Goal: Task Accomplishment & Management: Use online tool/utility

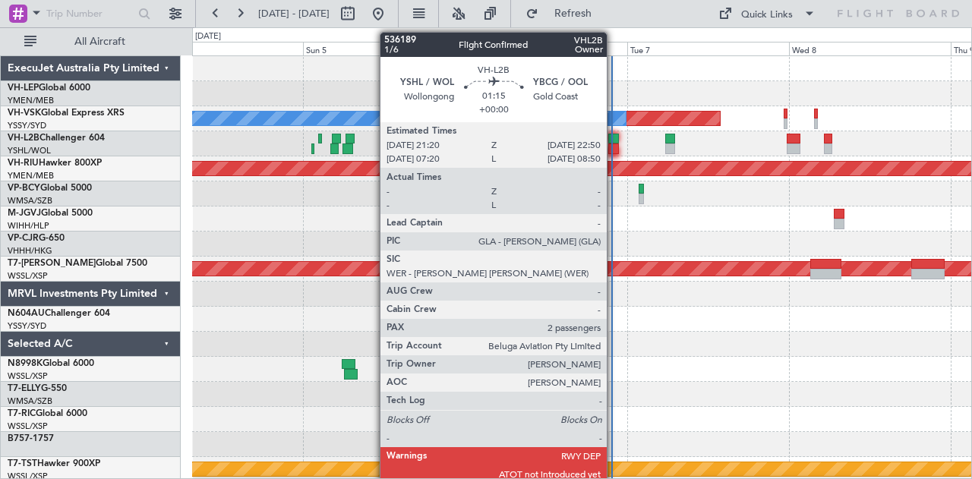
click at [614, 136] on div at bounding box center [613, 139] width 11 height 11
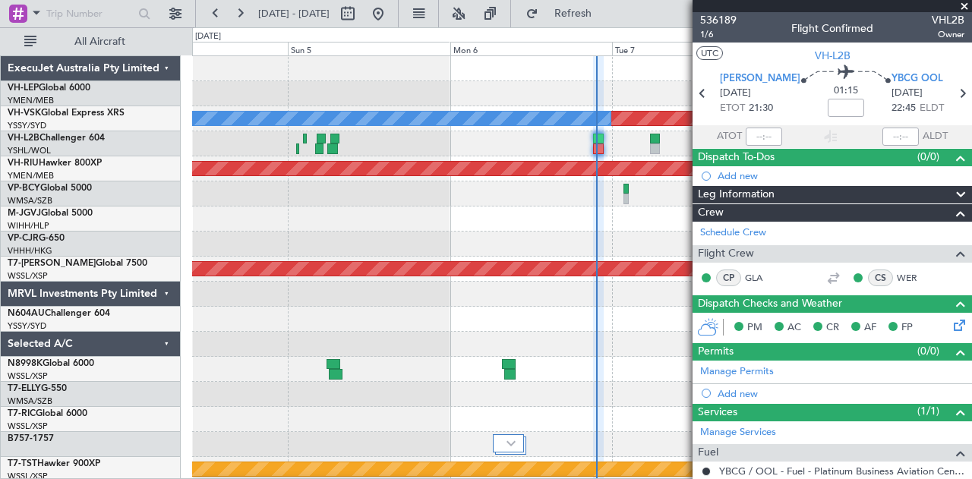
click at [199, 245] on div "Planned Maint Sydney ([PERSON_NAME] Intl) No Crew Planned Maint [GEOGRAPHIC_DAT…" at bounding box center [582, 469] width 780 height 827
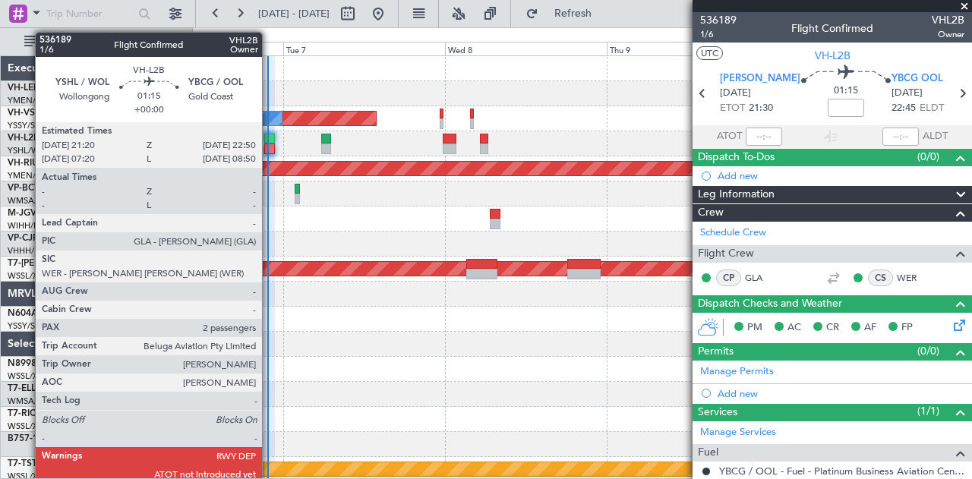
click at [270, 137] on div at bounding box center [269, 139] width 11 height 11
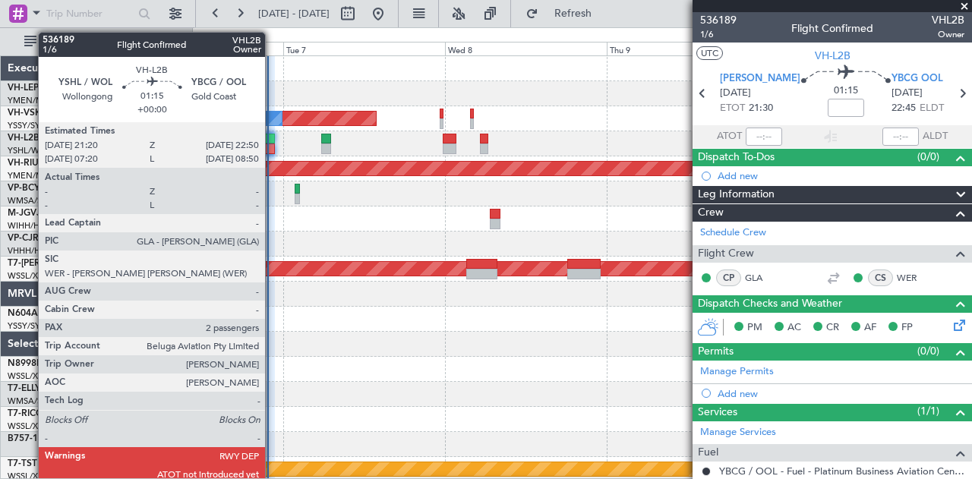
click at [273, 141] on div at bounding box center [269, 139] width 11 height 11
click at [273, 144] on div at bounding box center [269, 149] width 11 height 11
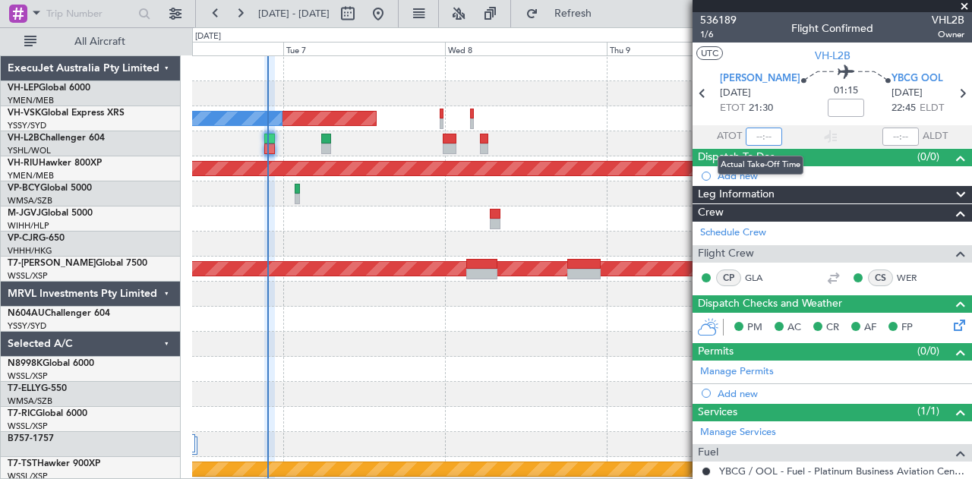
click at [764, 138] on input "text" at bounding box center [764, 137] width 36 height 18
type input "21:23"
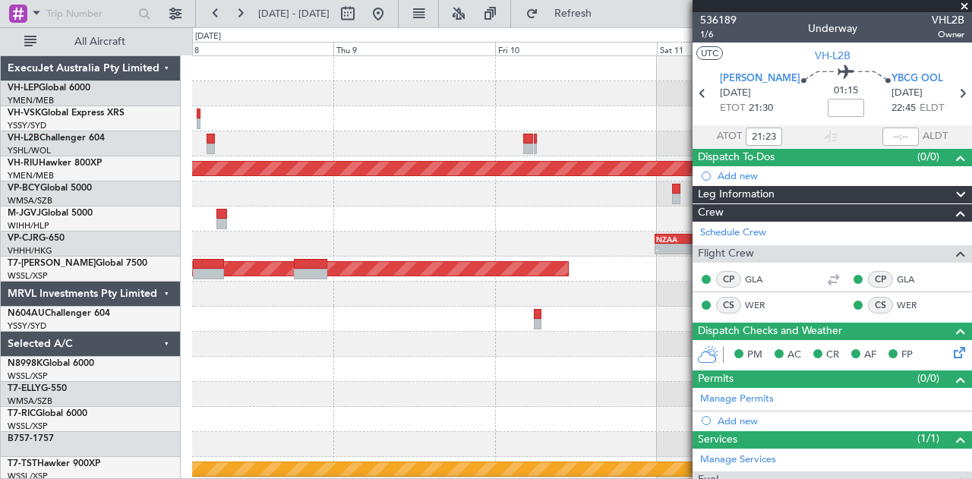
click at [254, 136] on div "Planned Maint Sydney ([PERSON_NAME] Intl) No Crew Planned Maint [GEOGRAPHIC_DAT…" at bounding box center [582, 469] width 780 height 827
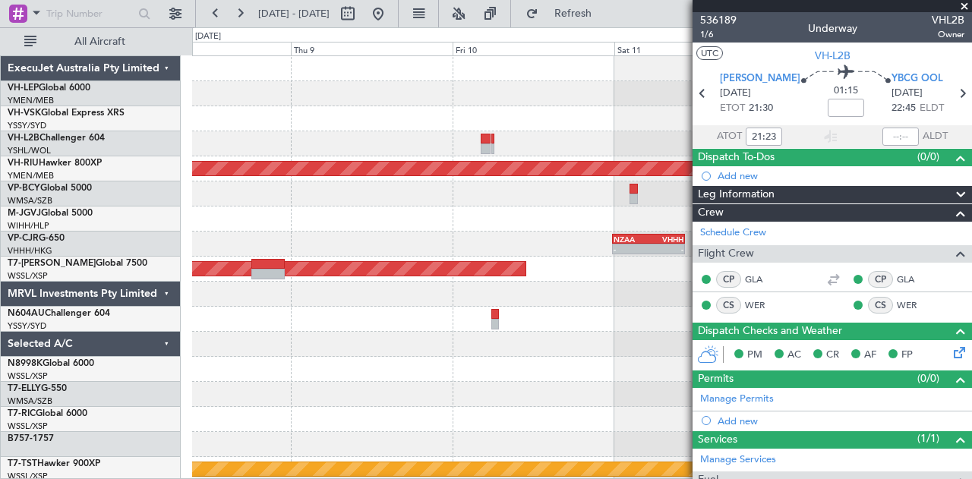
click at [591, 159] on div "Planned Maint Sydney ([PERSON_NAME] Intl) Planned Maint [GEOGRAPHIC_DATA] ([GEO…" at bounding box center [582, 469] width 780 height 827
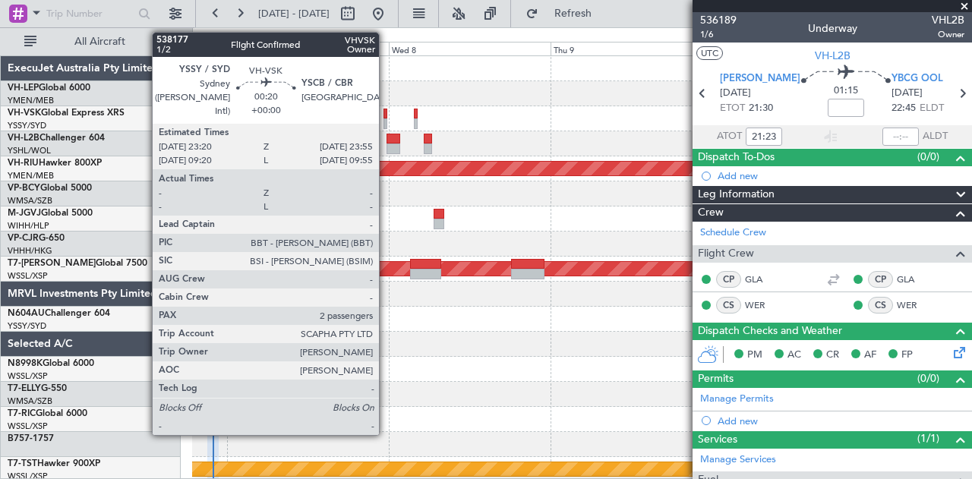
click at [387, 119] on div at bounding box center [385, 123] width 5 height 11
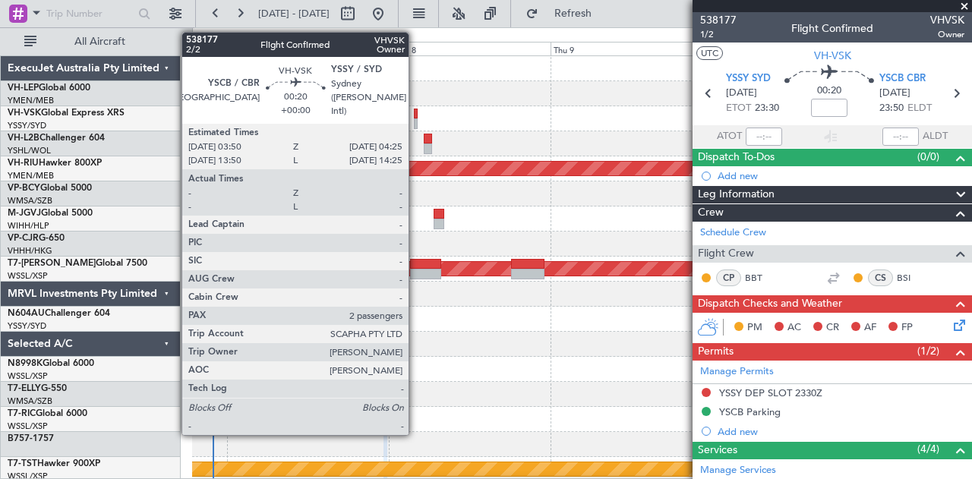
click at [966, 5] on span at bounding box center [964, 7] width 15 height 14
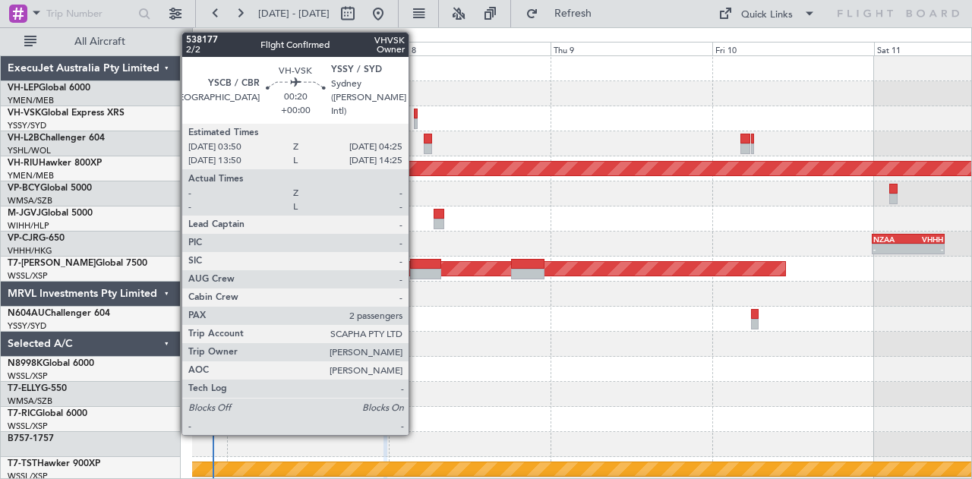
type input "0"
click at [505, 103] on div at bounding box center [582, 93] width 780 height 25
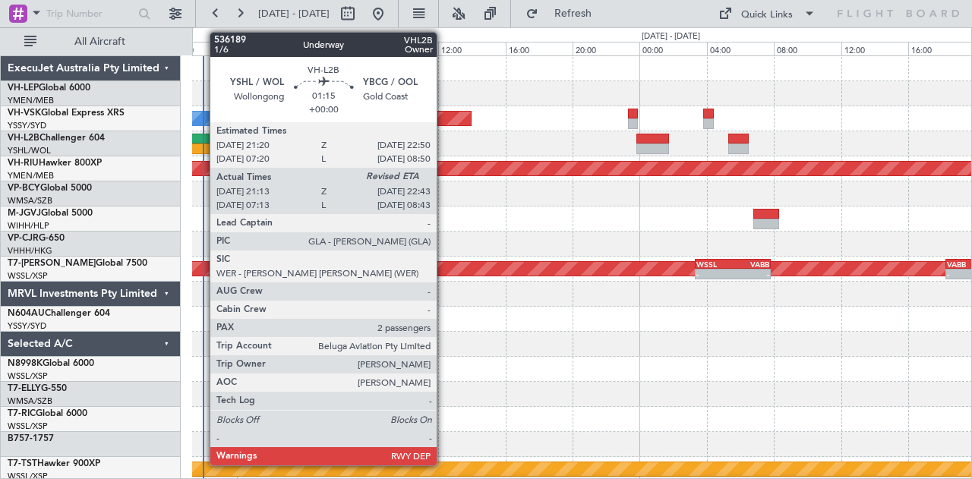
click at [202, 138] on div at bounding box center [204, 139] width 26 height 11
